Goal: Task Accomplishment & Management: Complete application form

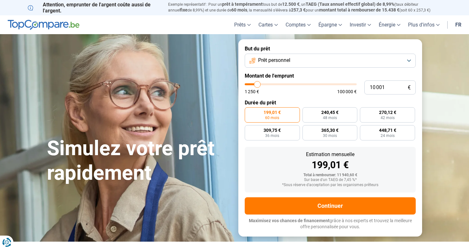
click at [281, 65] on button "Prêt personnel" at bounding box center [330, 61] width 171 height 14
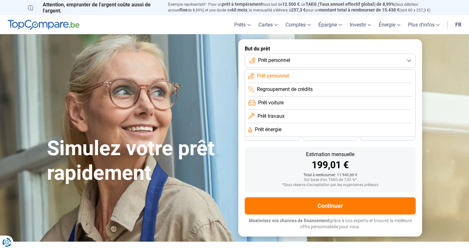
click at [275, 113] on span "Prêt travaux" at bounding box center [271, 116] width 27 height 7
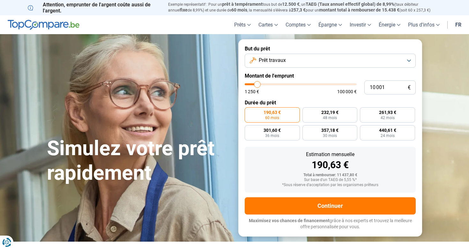
type input "11 000"
type input "11000"
type input "11 250"
type input "11250"
type input "12 250"
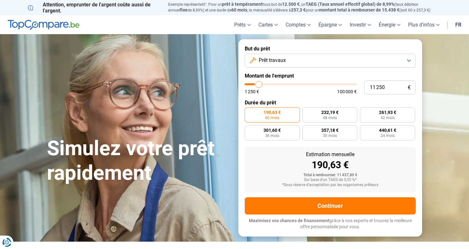
type input "12250"
type input "13 500"
type input "13500"
type input "15 500"
type input "15500"
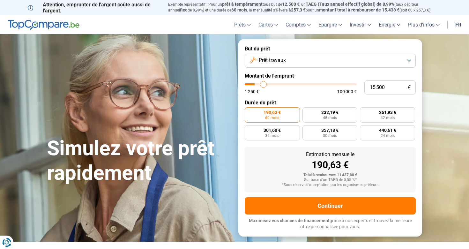
type input "19 750"
type input "19750"
type input "24 500"
type input "24500"
type input "28 750"
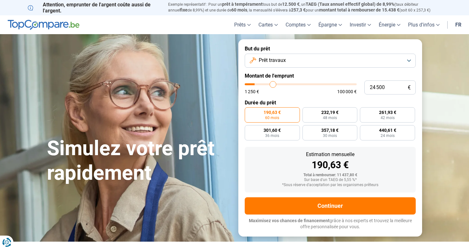
type input "28750"
type input "32 500"
type input "32500"
type input "34 750"
type input "34750"
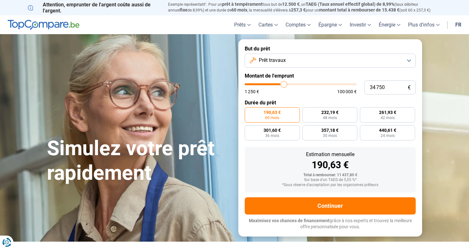
type input "37 000"
type input "37000"
type input "38 500"
type input "38500"
type input "39 500"
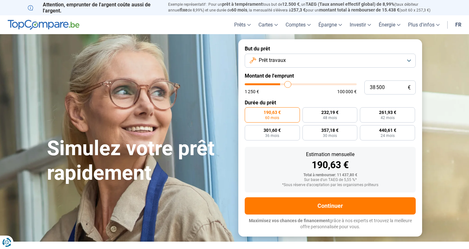
type input "39500"
type input "40 500"
type input "40500"
type input "41 250"
type input "41250"
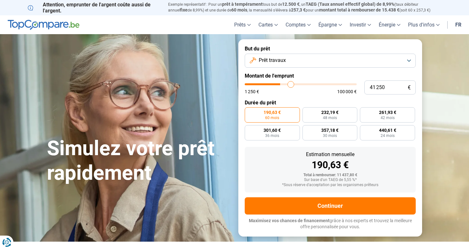
type input "41 750"
type input "41750"
type input "42 250"
type input "42250"
type input "42 750"
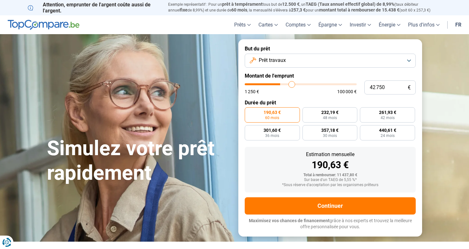
type input "42750"
type input "43 000"
type input "43000"
type input "43 500"
type input "43500"
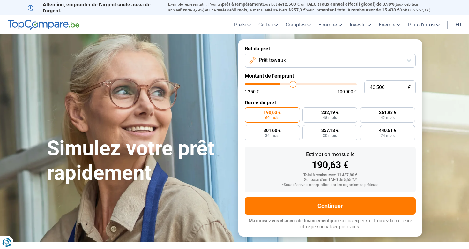
type input "43 750"
type input "43750"
type input "44 250"
type input "44250"
type input "44 750"
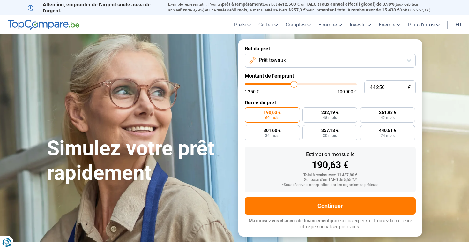
type input "44750"
type input "45 000"
type input "45000"
type input "45 250"
type input "45250"
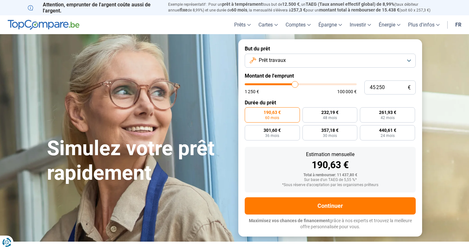
type input "45 750"
type input "45750"
type input "46 000"
type input "46000"
type input "46 250"
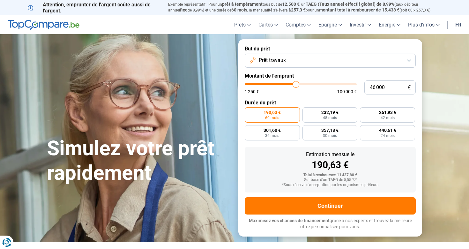
type input "46250"
type input "46 500"
type input "46500"
type input "46 750"
type input "46750"
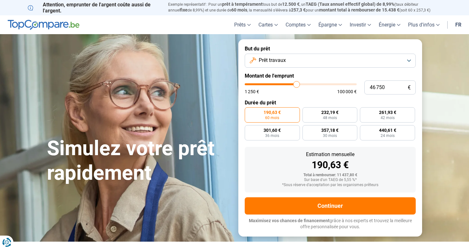
type input "47 250"
type input "47250"
type input "47 500"
type input "47500"
type input "47 750"
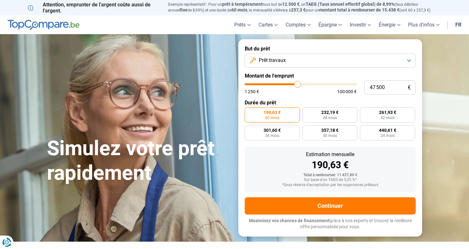
type input "47750"
type input "48 000"
type input "48000"
type input "48 250"
type input "48250"
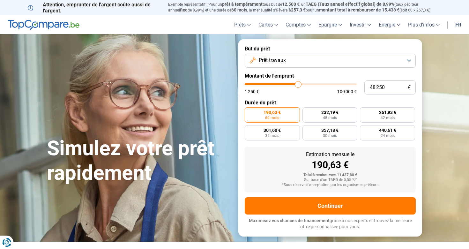
type input "48 750"
type input "48750"
type input "49 000"
type input "49000"
type input "49 250"
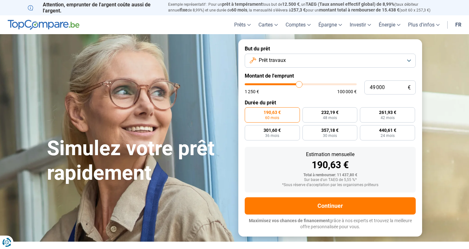
type input "49250"
type input "49 500"
type input "49500"
type input "49 750"
type input "49750"
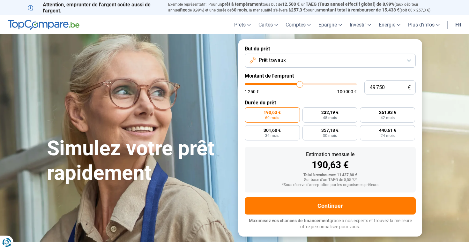
type input "50 250"
type input "50250"
type input "50 500"
type input "50500"
type input "50 750"
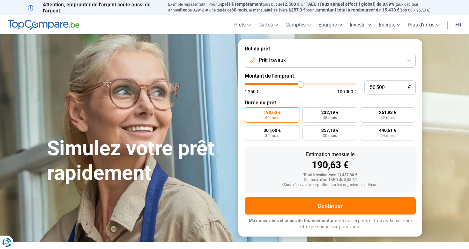
type input "50750"
type input "51 000"
type input "51000"
type input "51 250"
type input "51250"
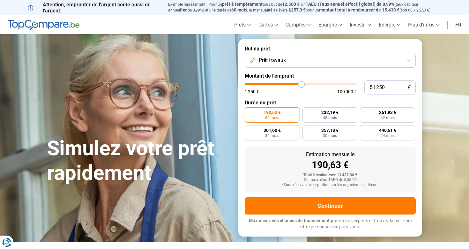
type input "51 750"
type input "51750"
type input "52 000"
type input "52000"
type input "52 250"
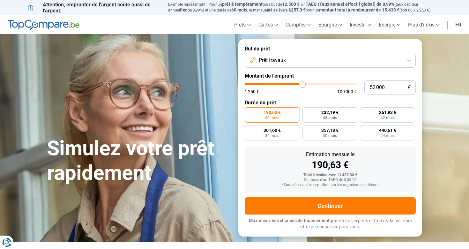
type input "52250"
type input "52 750"
type input "52750"
type input "53 250"
type input "53250"
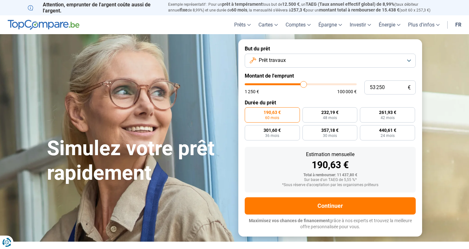
type input "53 500"
type input "53500"
type input "54 000"
type input "54000"
type input "54 250"
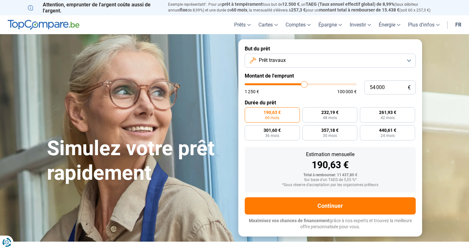
type input "54250"
type input "54 750"
type input "54750"
type input "55 000"
type input "55000"
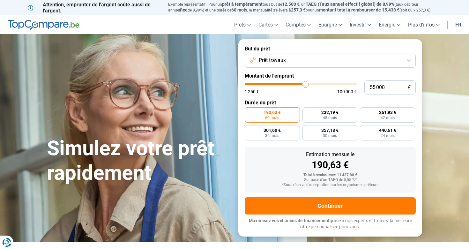
type input "55 250"
type input "55250"
type input "55 500"
type input "55500"
type input "55 750"
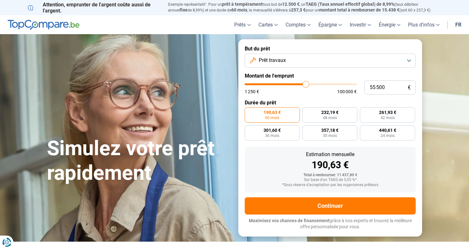
type input "55750"
type input "56 250"
type input "56250"
type input "56 500"
type input "56500"
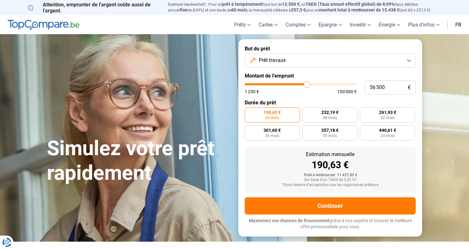
type input "56 750"
type input "56750"
type input "57 000"
type input "57000"
type input "57 250"
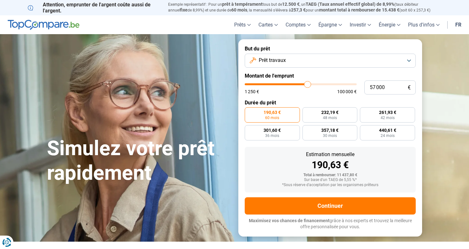
type input "57250"
type input "57 750"
type input "57750"
type input "58 000"
type input "58000"
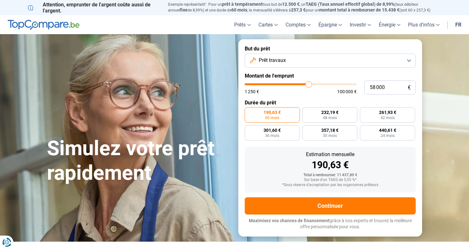
type input "58 250"
type input "58250"
type input "58 500"
type input "58500"
type input "58 750"
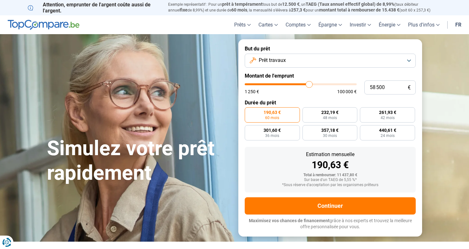
type input "58750"
type input "59 000"
type input "59000"
type input "59 500"
type input "59500"
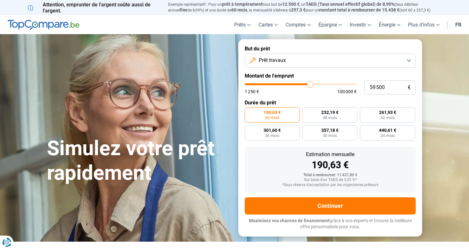
type input "59 750"
type input "59750"
type input "60 000"
type input "60000"
type input "60 250"
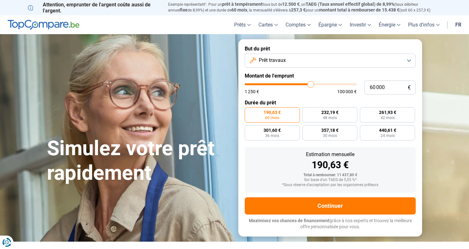
type input "60250"
type input "60 000"
drag, startPoint x: 259, startPoint y: 84, endPoint x: 311, endPoint y: 78, distance: 52.4
type input "60000"
click at [311, 78] on form "But du prêt Prêt travaux Montant de l'emprunt 60 000 € 1 250 € 100 000 € Durée …" at bounding box center [330, 137] width 184 height 197
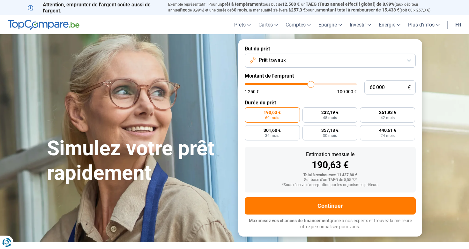
radio input "false"
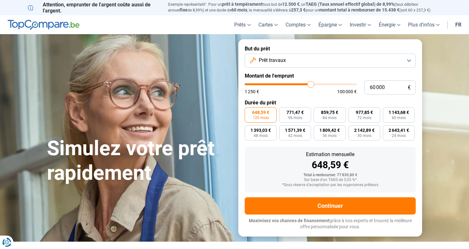
click at [271, 58] on span "Prêt travaux" at bounding box center [272, 60] width 27 height 7
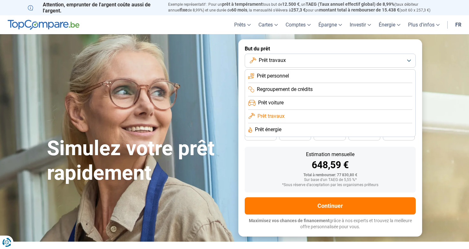
click at [265, 78] on span "Prêt personnel" at bounding box center [273, 75] width 32 height 7
